Goal: Information Seeking & Learning: Learn about a topic

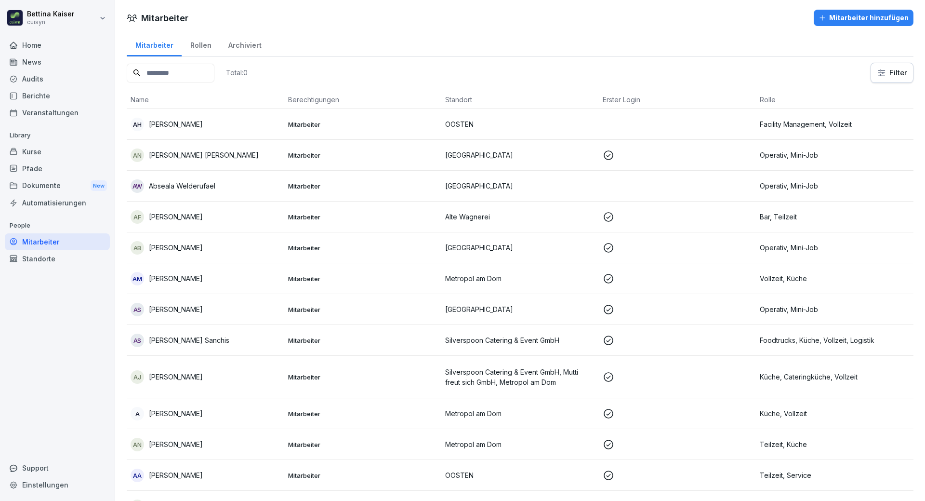
click at [156, 72] on input at bounding box center [171, 73] width 88 height 19
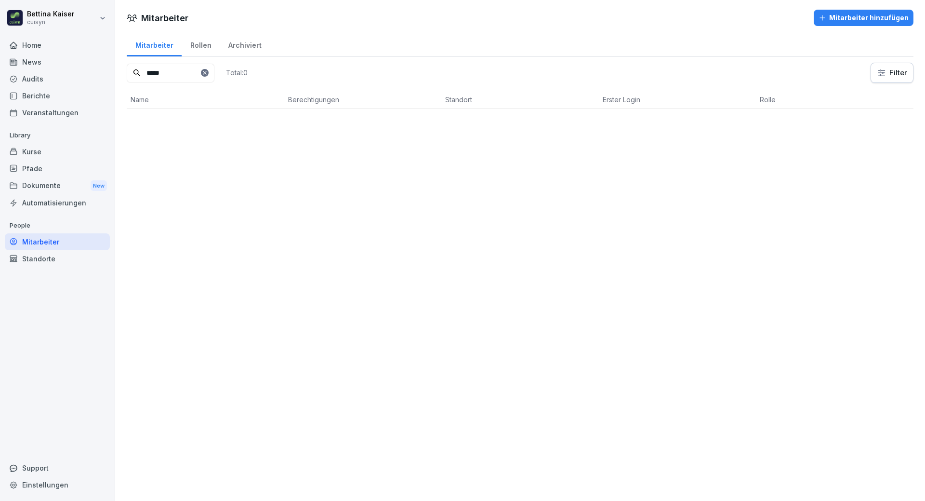
type input "*****"
click at [208, 74] on icon at bounding box center [205, 73] width 6 height 6
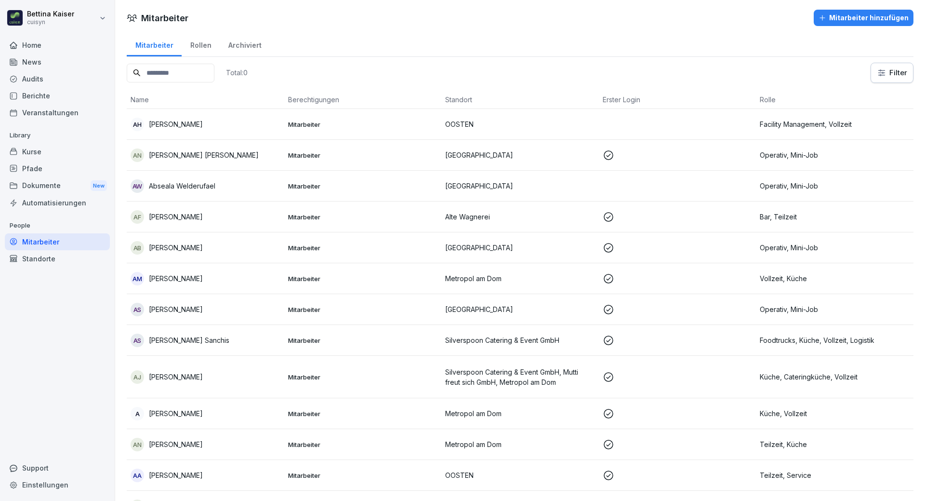
click at [64, 150] on div "Kurse" at bounding box center [57, 151] width 105 height 17
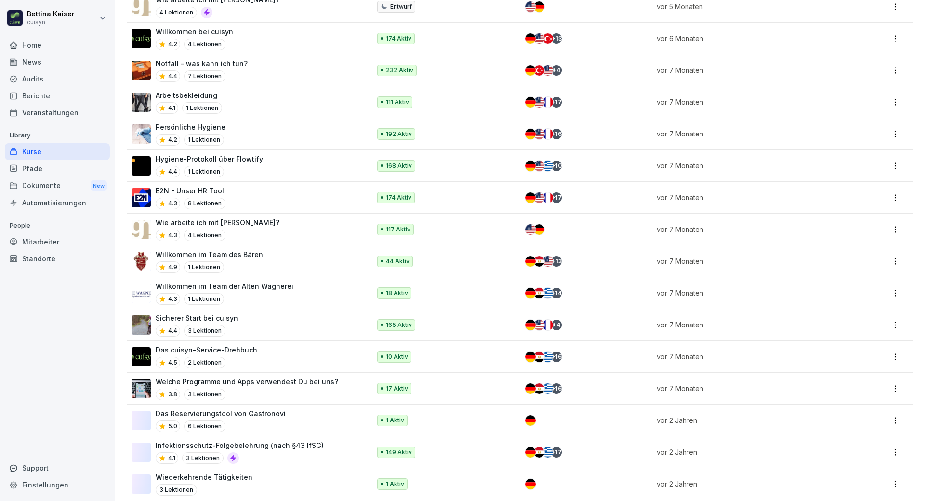
scroll to position [482, 0]
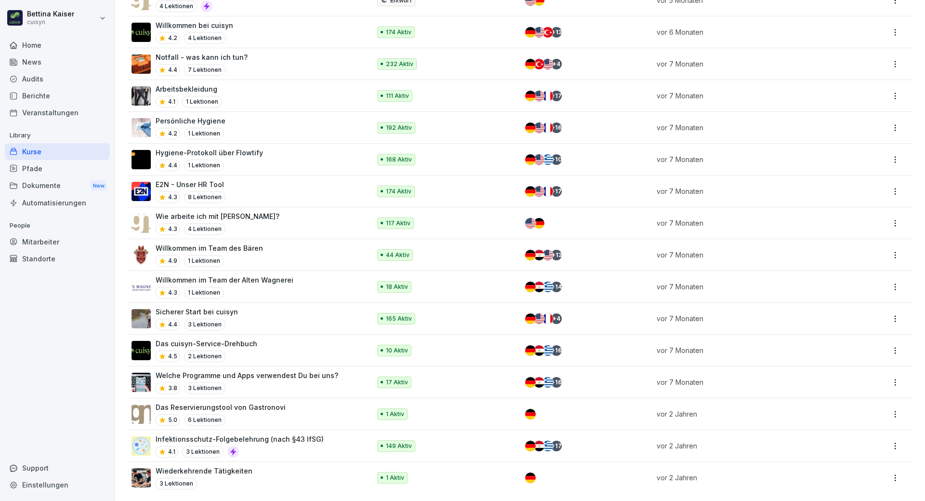
click at [276, 446] on div "4.1 3 Lektionen" at bounding box center [240, 452] width 168 height 12
